Goal: Task Accomplishment & Management: Manage account settings

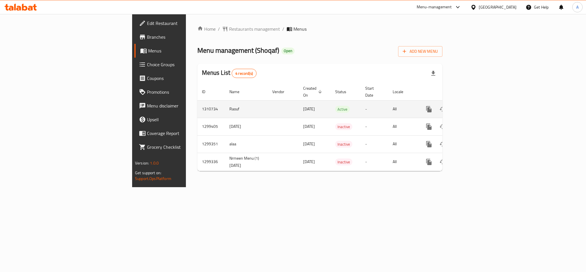
click at [474, 106] on icon "enhanced table" at bounding box center [470, 109] width 7 height 7
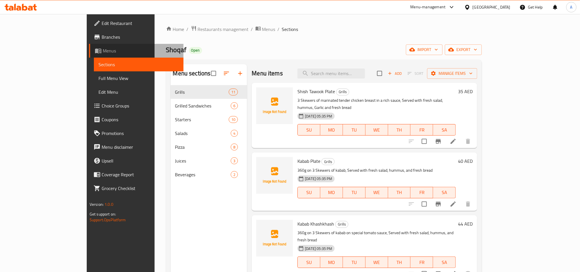
click at [89, 46] on link "Menus" at bounding box center [136, 51] width 94 height 14
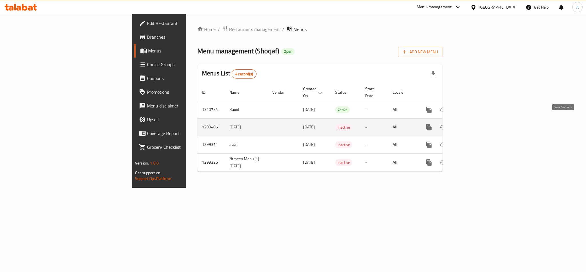
click at [474, 124] on icon "enhanced table" at bounding box center [470, 127] width 7 height 7
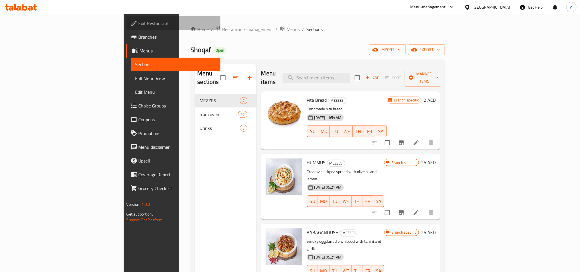
click at [139, 20] on span "Edit Restaurant" at bounding box center [177, 23] width 77 height 7
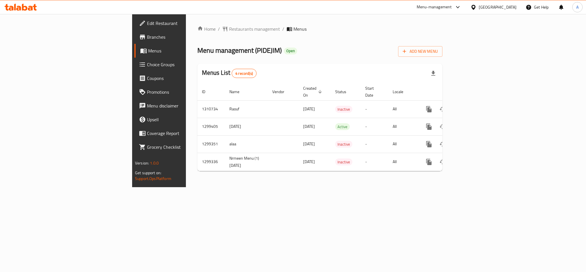
click at [147, 40] on span "Branches" at bounding box center [186, 36] width 78 height 7
